Goal: Information Seeking & Learning: Learn about a topic

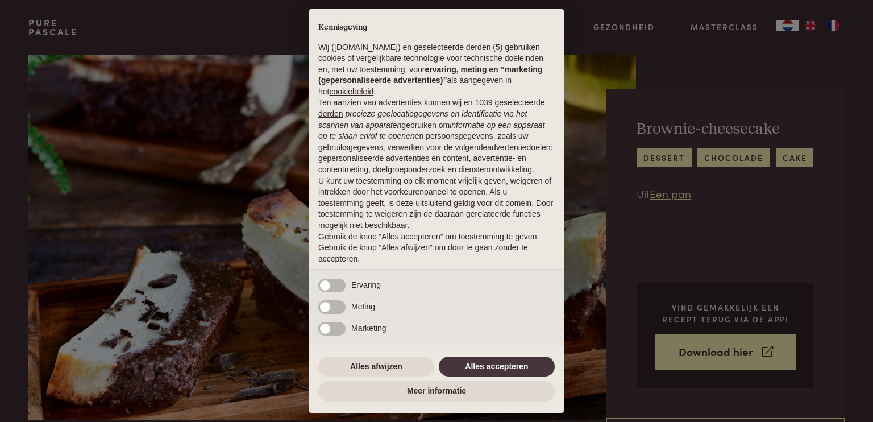
click at [701, 350] on div "× Kennisgeving Wij (purepascale.com) en geselecteerde derden (5) gebruiken cook…" at bounding box center [436, 211] width 873 height 422
click at [530, 365] on button "Alles accepteren" at bounding box center [497, 366] width 116 height 20
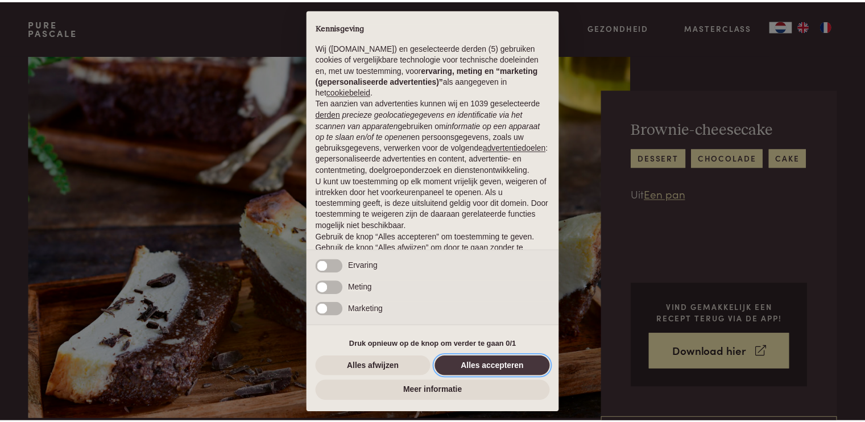
scroll to position [35, 0]
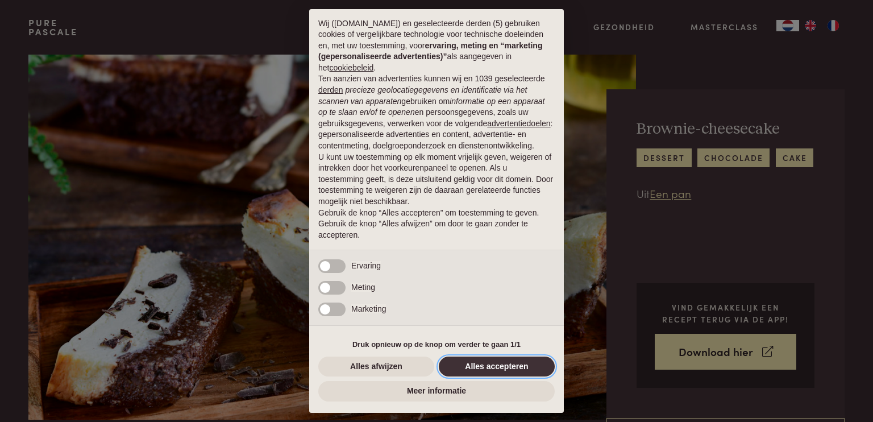
click at [495, 363] on button "Alles accepteren" at bounding box center [497, 366] width 116 height 20
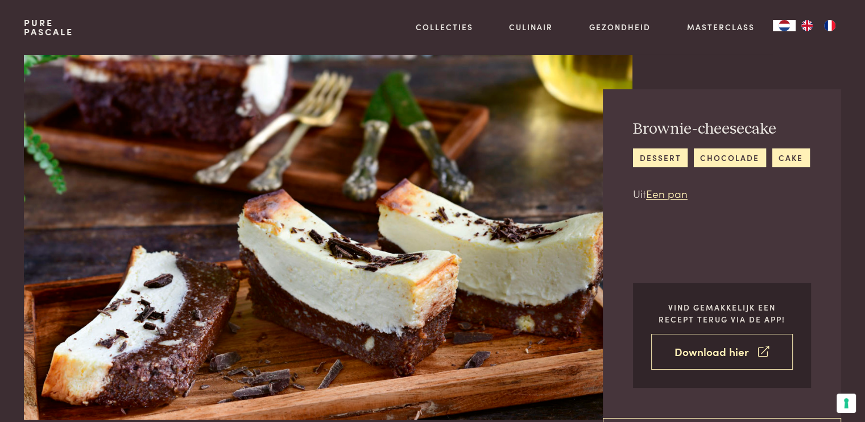
click at [699, 344] on link "Download hier" at bounding box center [722, 352] width 142 height 36
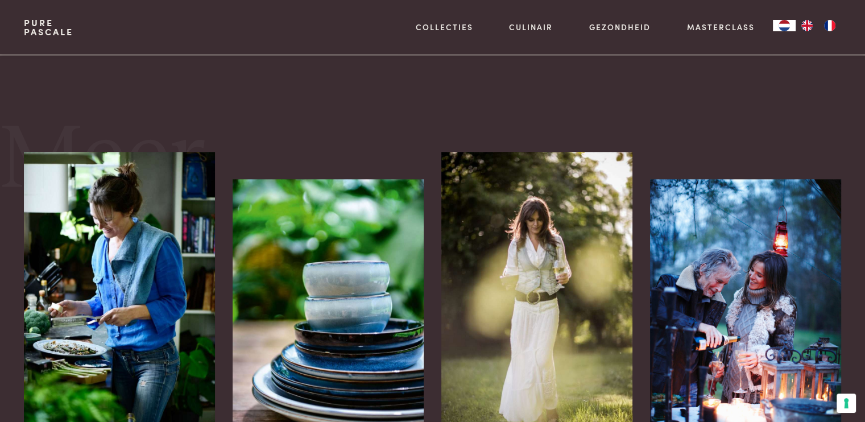
scroll to position [1158, 0]
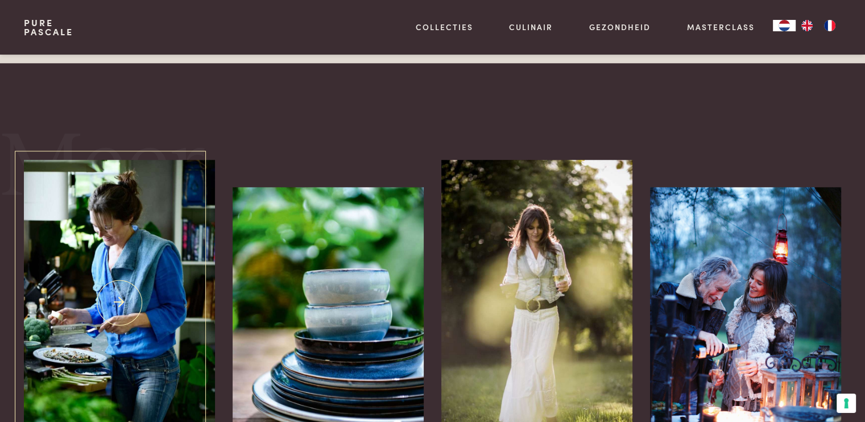
click at [115, 288] on img at bounding box center [119, 303] width 190 height 286
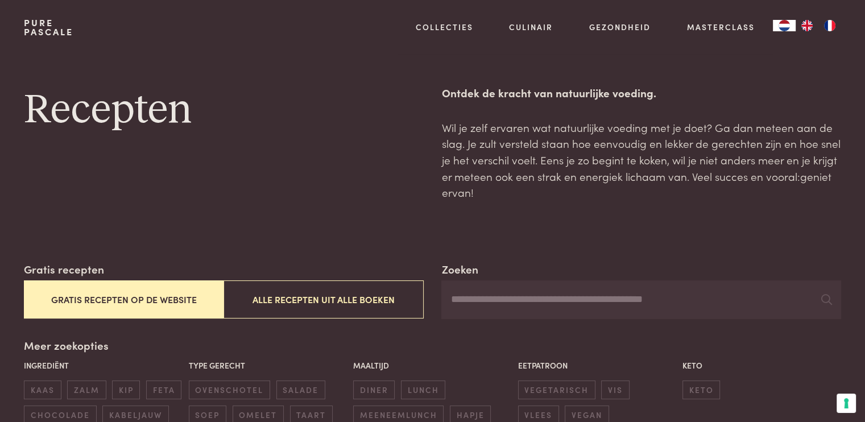
click at [170, 297] on button "Gratis recepten op de website" at bounding box center [124, 299] width 200 height 38
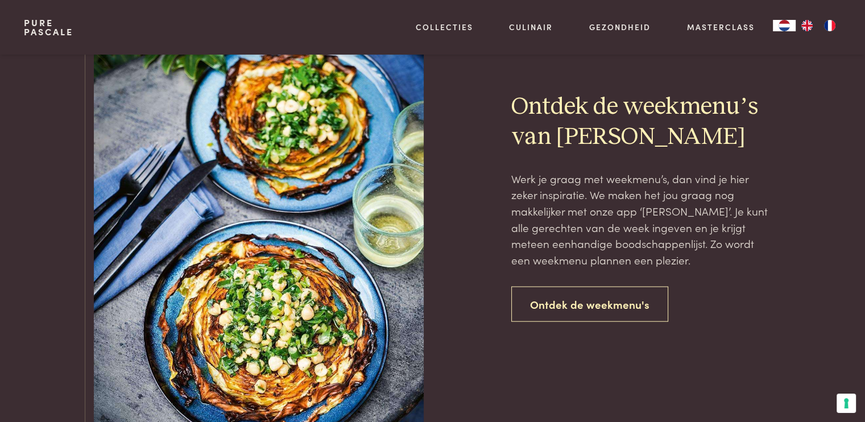
scroll to position [2576, 0]
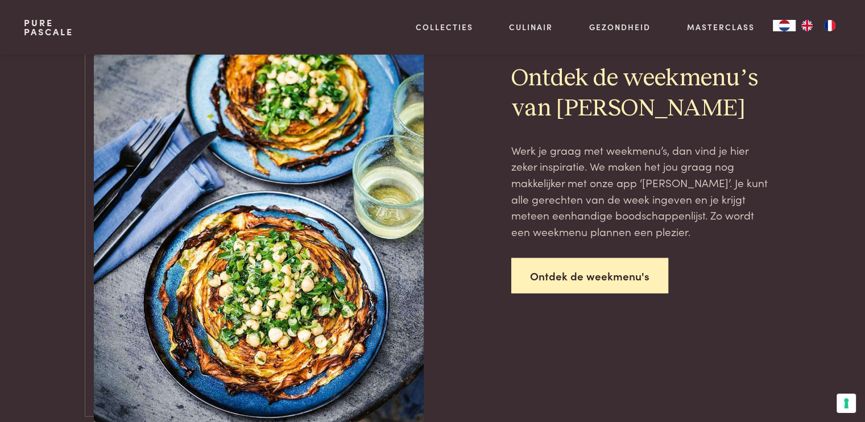
click at [623, 279] on link "Ontdek de weekmenu's" at bounding box center [589, 276] width 157 height 36
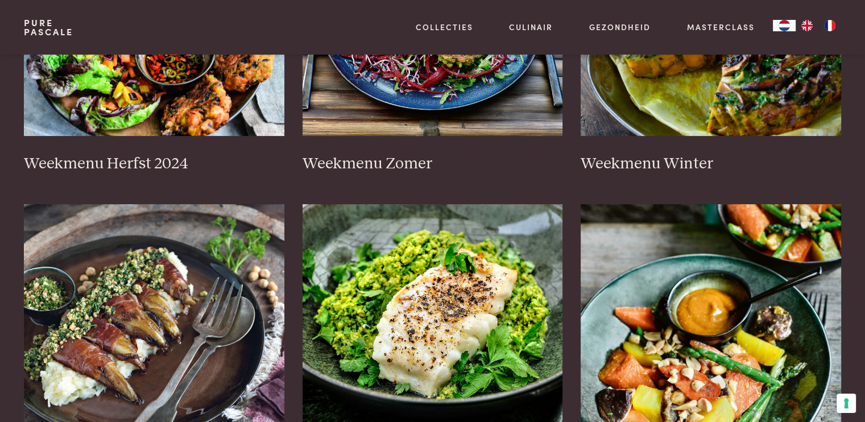
scroll to position [338, 0]
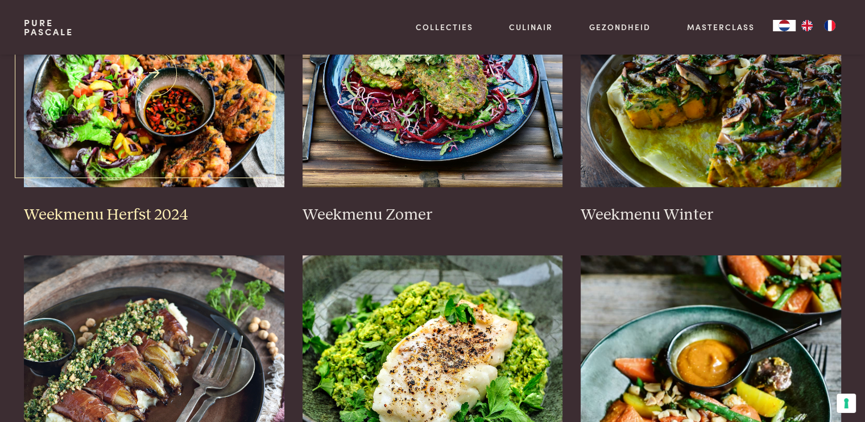
click at [187, 124] on img at bounding box center [154, 73] width 260 height 227
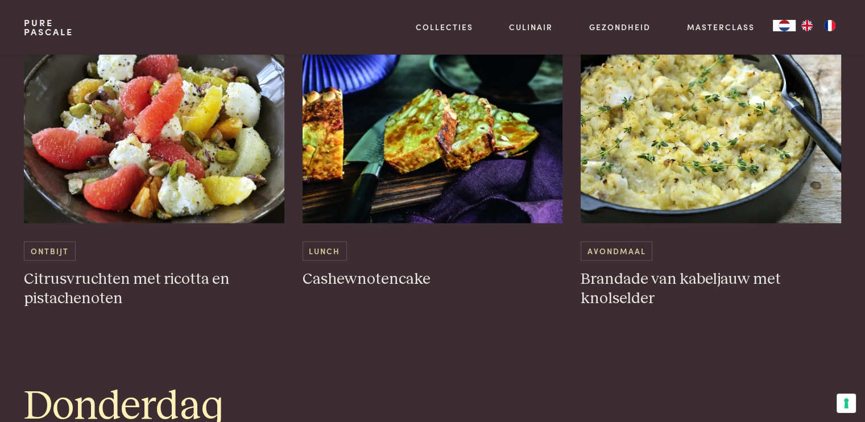
scroll to position [1660, 0]
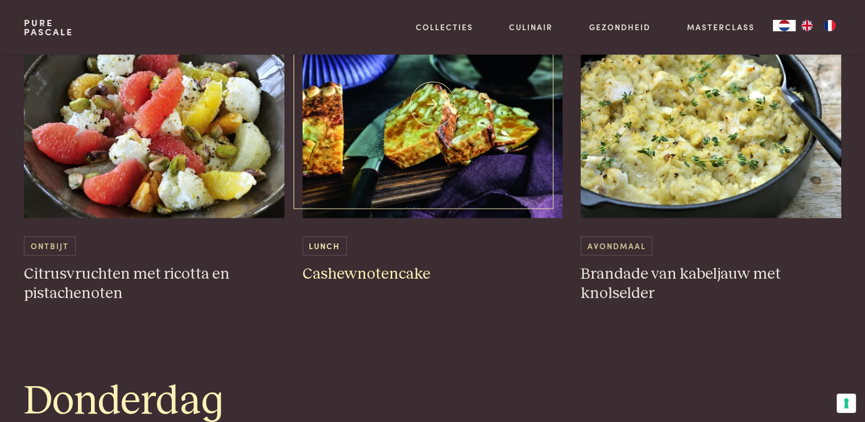
click at [336, 238] on span "Lunch" at bounding box center [324, 245] width 44 height 19
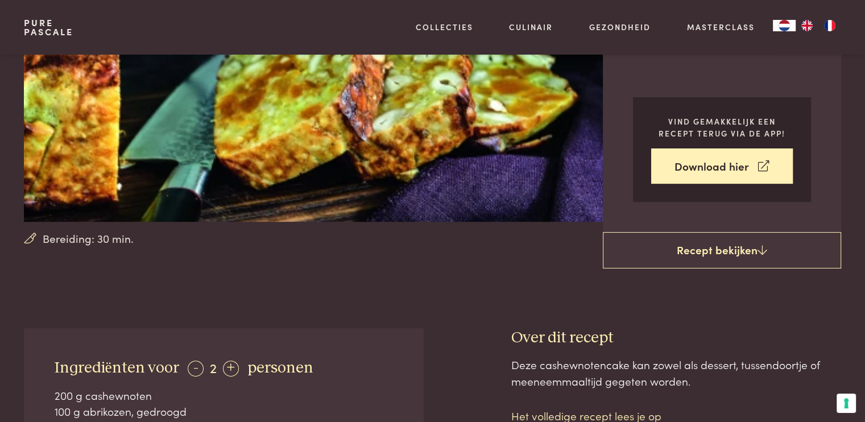
scroll to position [211, 0]
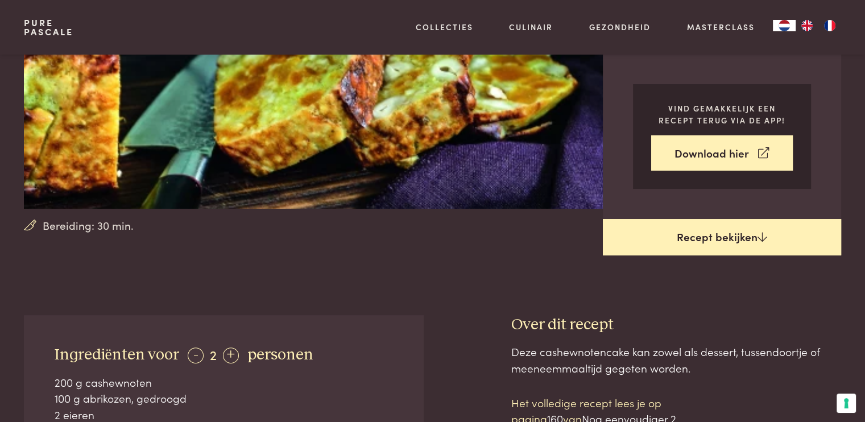
click at [734, 236] on link "Recept bekijken" at bounding box center [722, 237] width 238 height 36
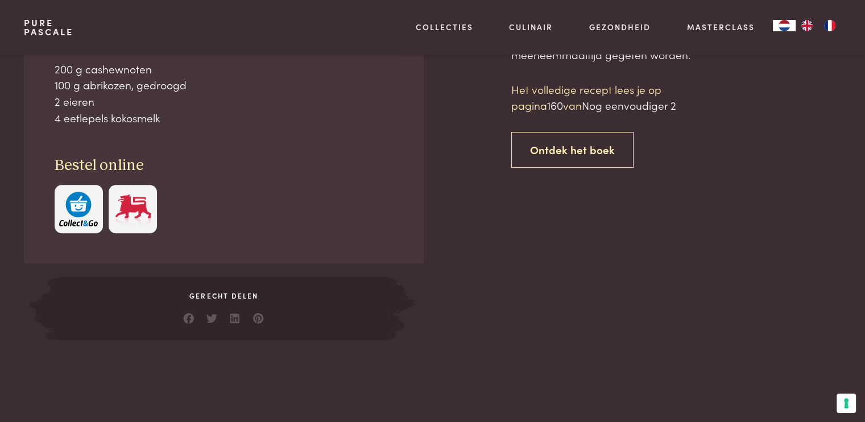
scroll to position [525, 0]
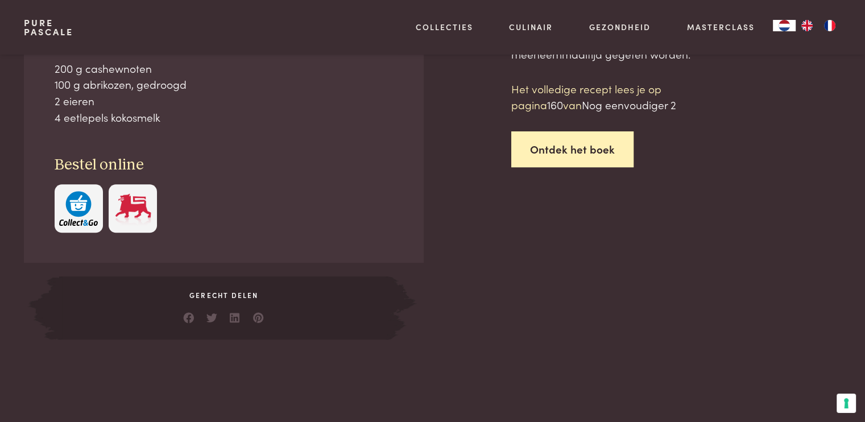
click at [590, 147] on link "Ontdek het boek" at bounding box center [572, 149] width 122 height 36
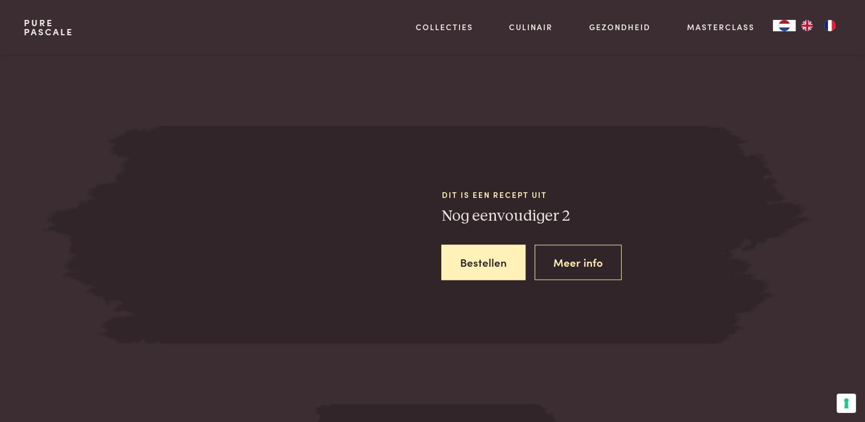
scroll to position [1573, 0]
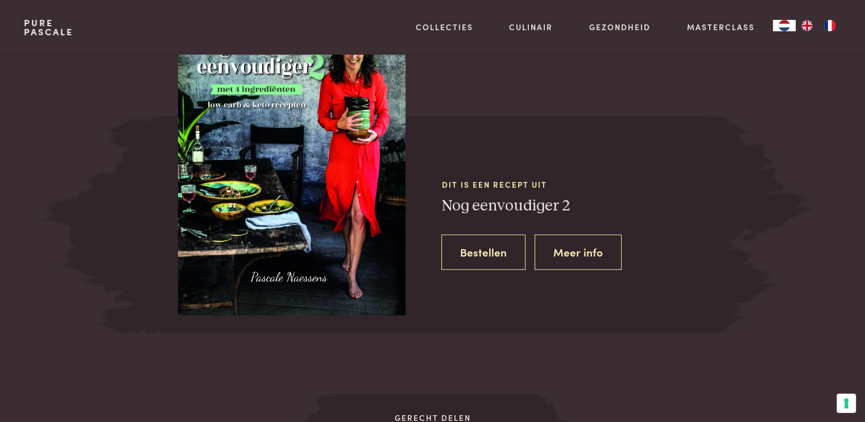
click at [460, 246] on link "Bestellen" at bounding box center [483, 252] width 84 height 36
